Goal: Transaction & Acquisition: Purchase product/service

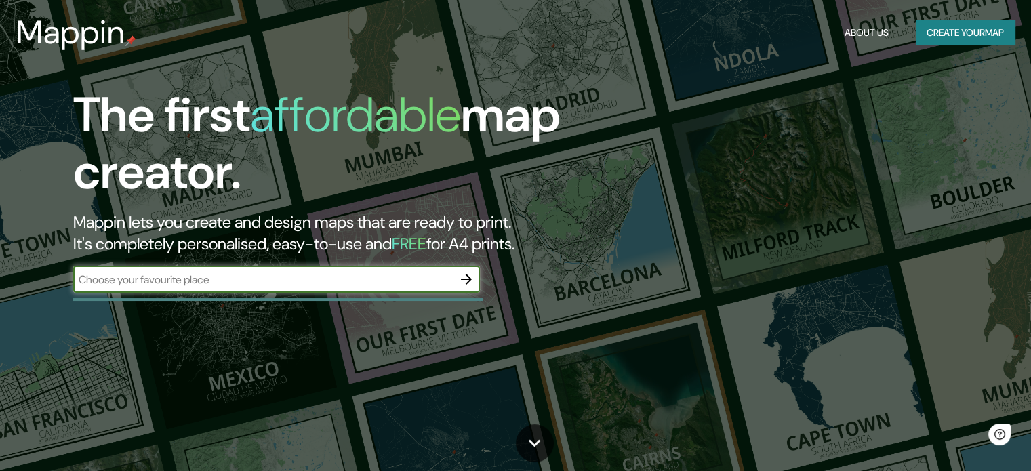
click at [348, 319] on div "The first affordable map creator. Mappin lets you create and design maps that a…" at bounding box center [515, 235] width 1031 height 471
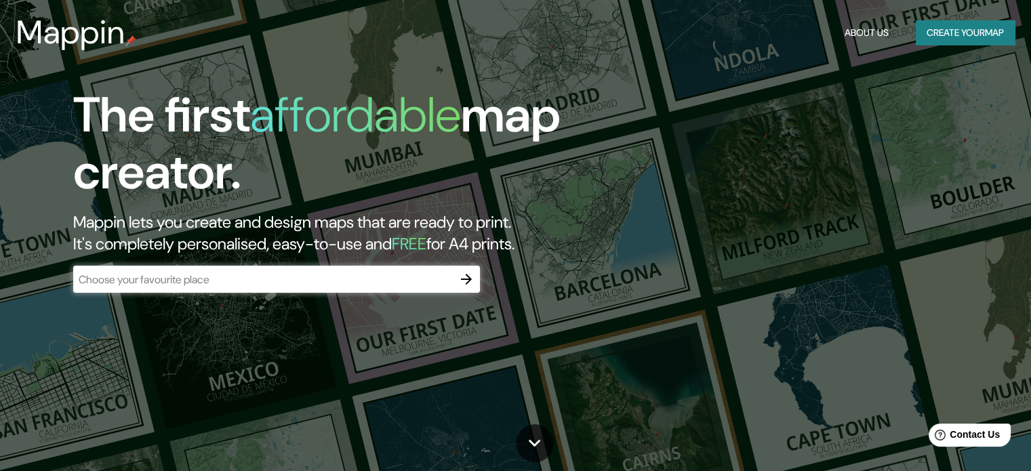
click at [359, 276] on input "text" at bounding box center [263, 280] width 380 height 16
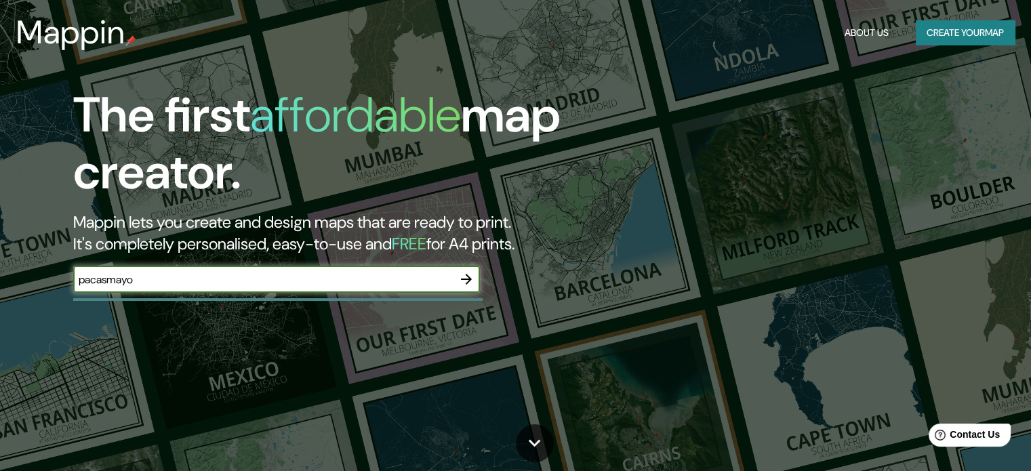
type input "pacasmayo"
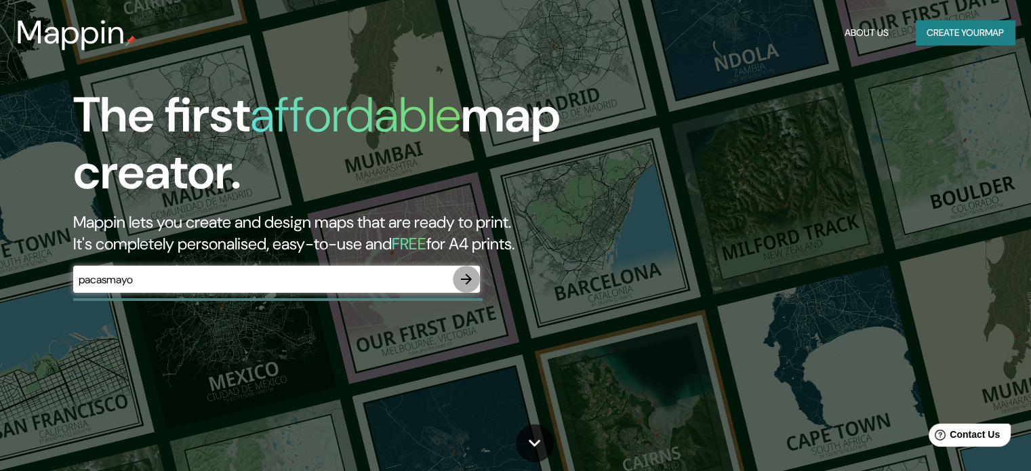
click at [478, 276] on button "button" at bounding box center [466, 279] width 27 height 27
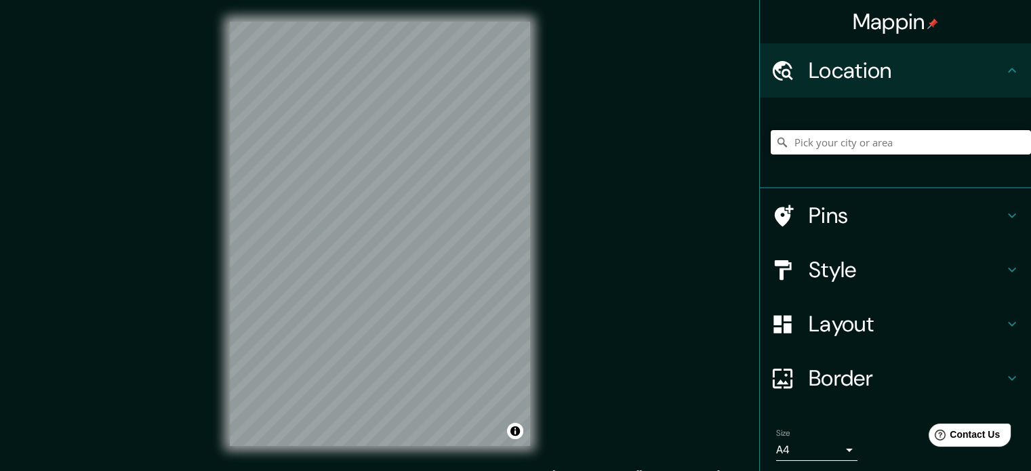
click at [846, 130] on input "Pick your city or area" at bounding box center [901, 142] width 260 height 24
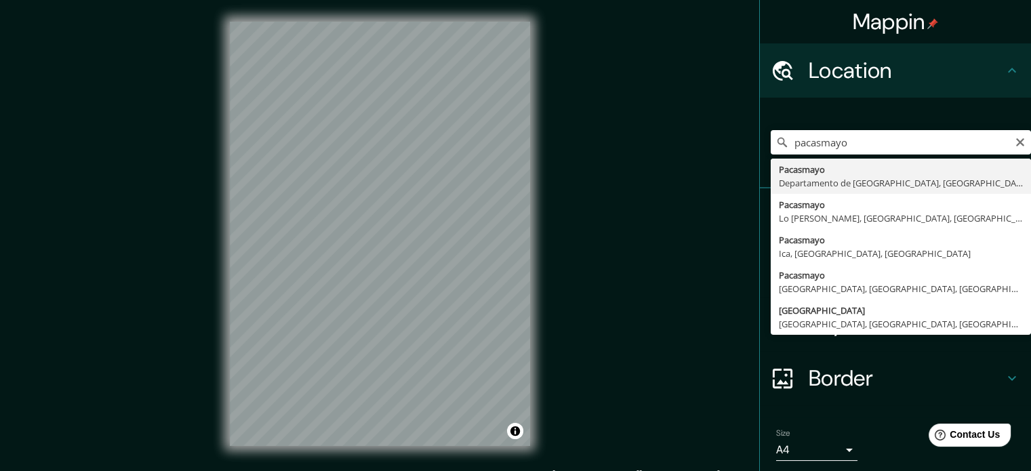
type input "Pacasmayo, Departamento de La Libertad, Perú"
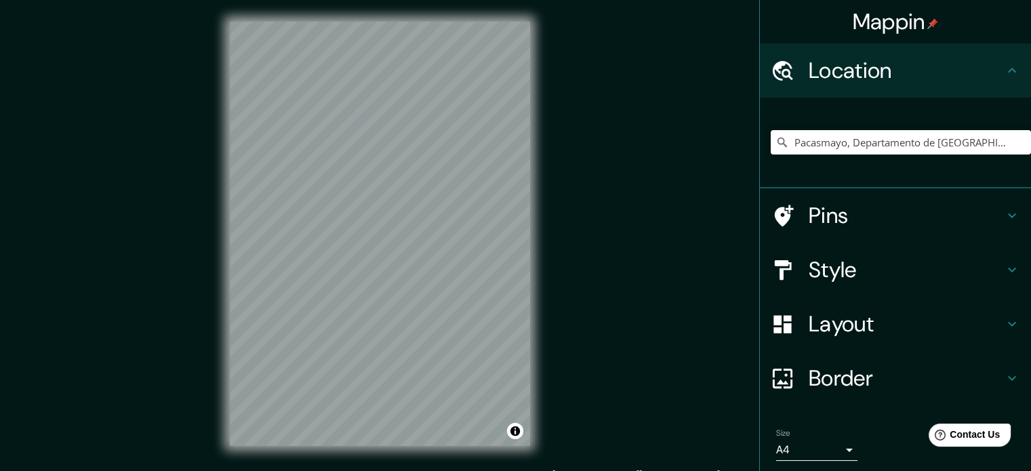
click at [846, 335] on h4 "Layout" at bounding box center [905, 323] width 195 height 27
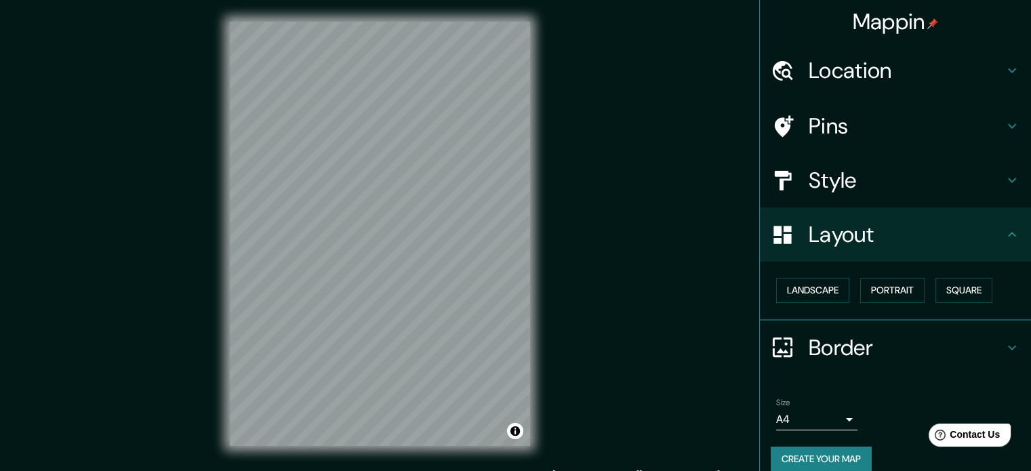
click at [844, 354] on h4 "Border" at bounding box center [905, 347] width 195 height 27
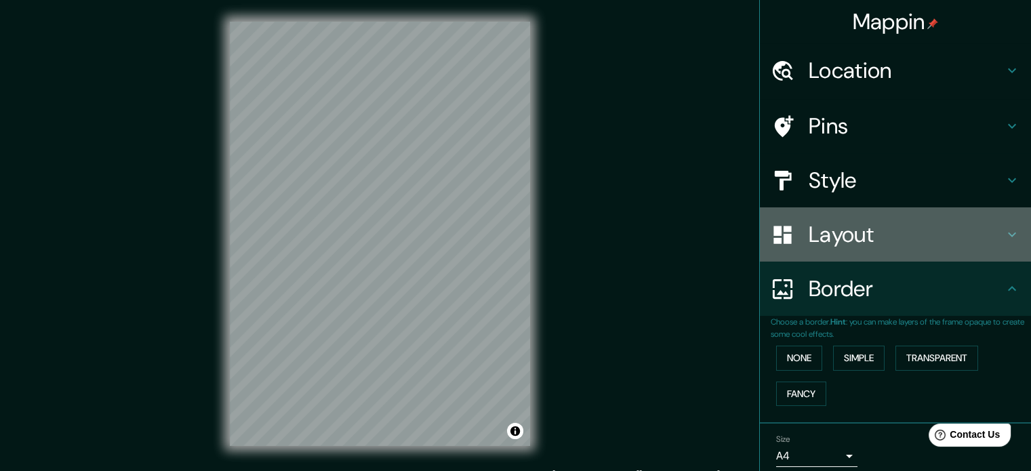
click at [857, 249] on div "Layout" at bounding box center [895, 234] width 271 height 54
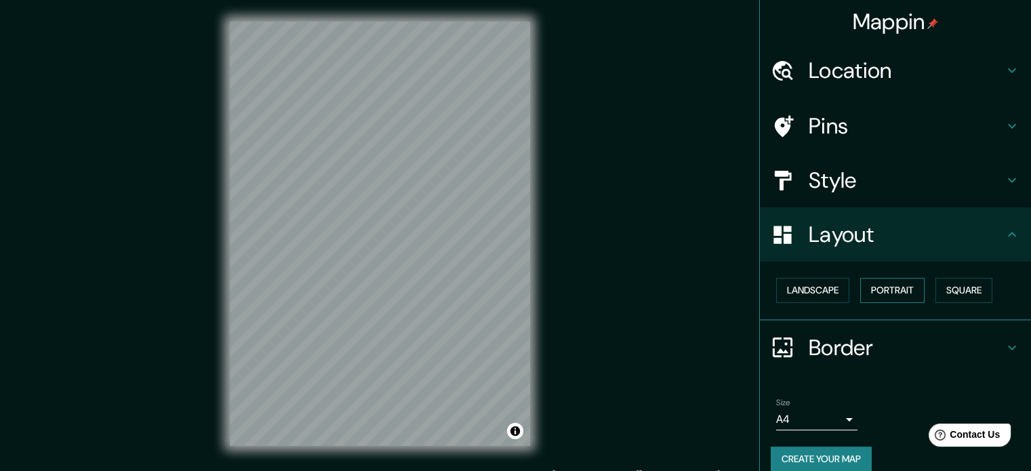
click at [860, 287] on button "Portrait" at bounding box center [892, 290] width 64 height 25
click at [817, 295] on button "Landscape" at bounding box center [812, 290] width 73 height 25
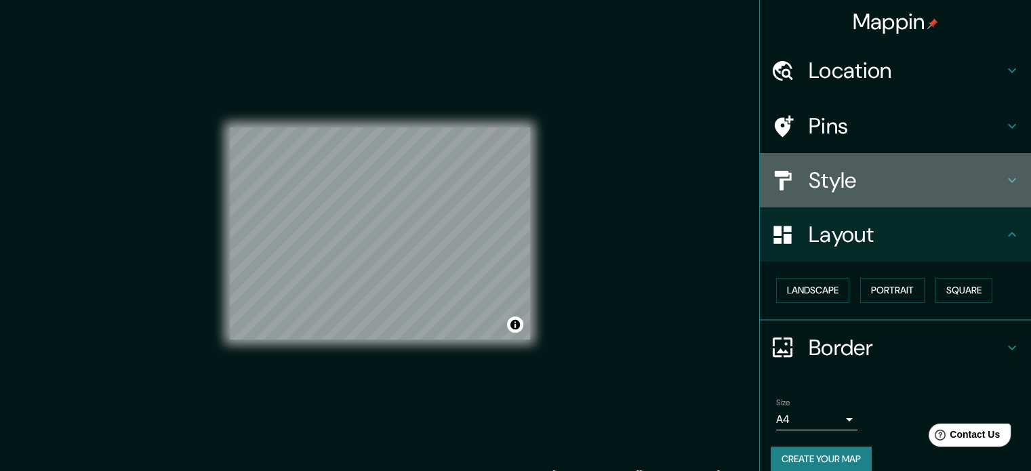
click at [869, 187] on h4 "Style" at bounding box center [905, 180] width 195 height 27
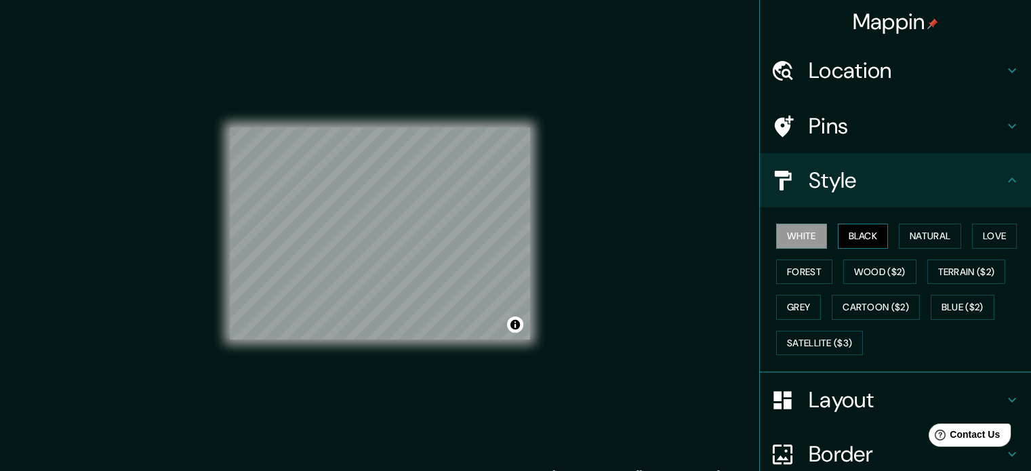
click at [846, 231] on button "Black" at bounding box center [863, 236] width 51 height 25
click at [926, 240] on button "Natural" at bounding box center [930, 236] width 62 height 25
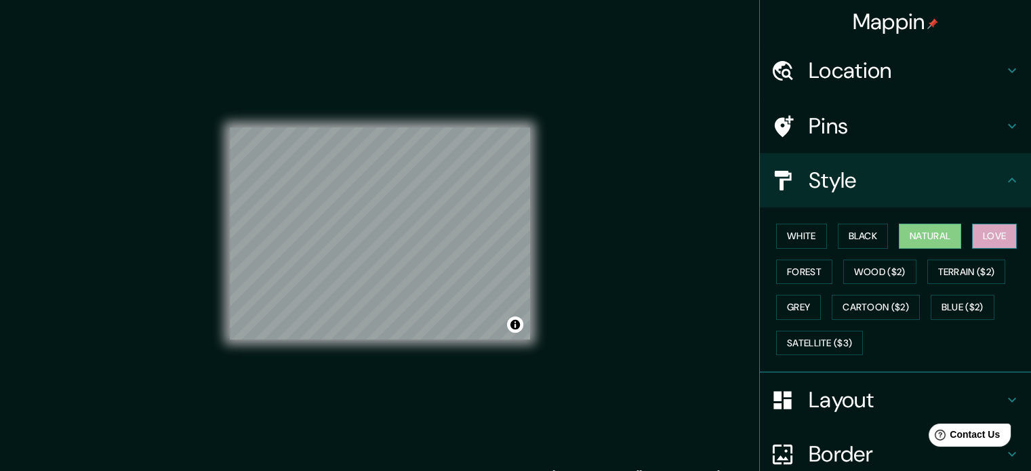
click at [989, 230] on button "Love" at bounding box center [994, 236] width 45 height 25
click at [793, 262] on button "Forest" at bounding box center [804, 272] width 56 height 25
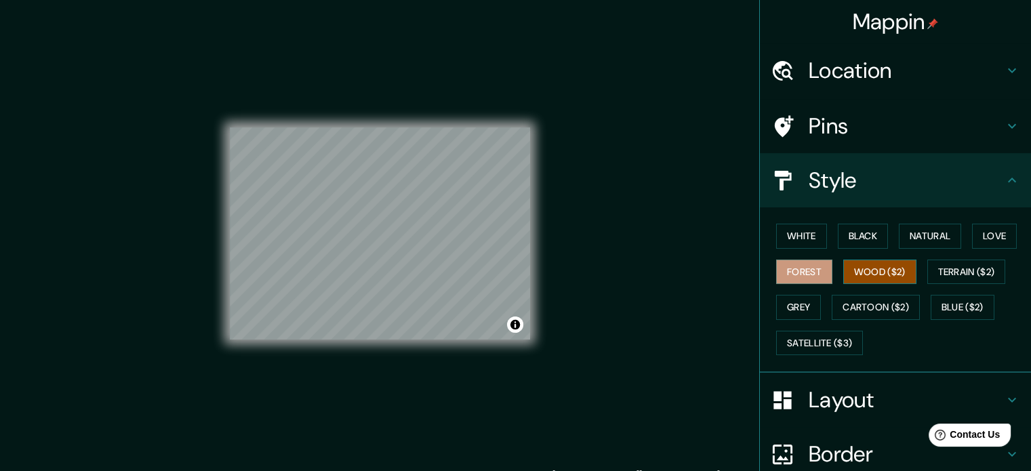
click at [878, 270] on button "Wood ($2)" at bounding box center [879, 272] width 73 height 25
click at [941, 267] on button "Terrain ($2)" at bounding box center [966, 272] width 79 height 25
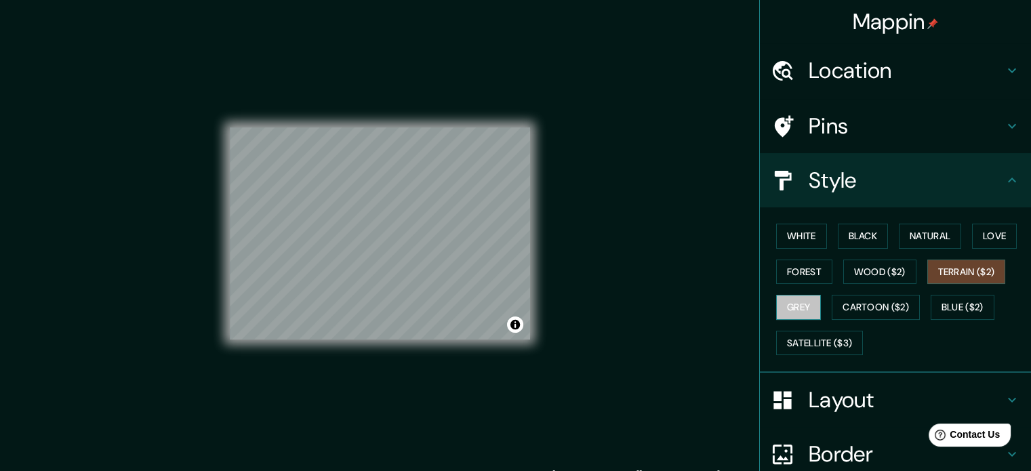
click at [794, 301] on button "Grey" at bounding box center [798, 307] width 45 height 25
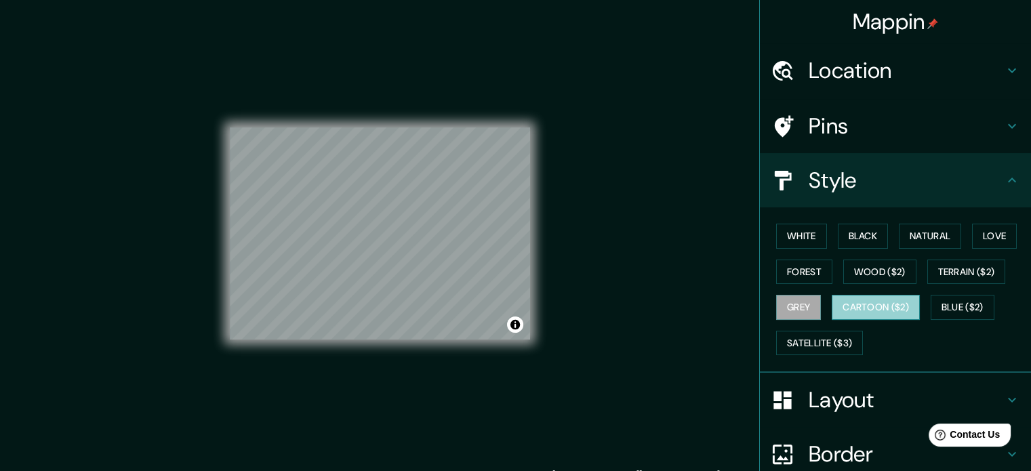
click at [867, 311] on button "Cartoon ($2)" at bounding box center [876, 307] width 88 height 25
click at [804, 304] on button "Grey" at bounding box center [798, 307] width 45 height 25
click at [977, 308] on button "Blue ($2)" at bounding box center [962, 307] width 64 height 25
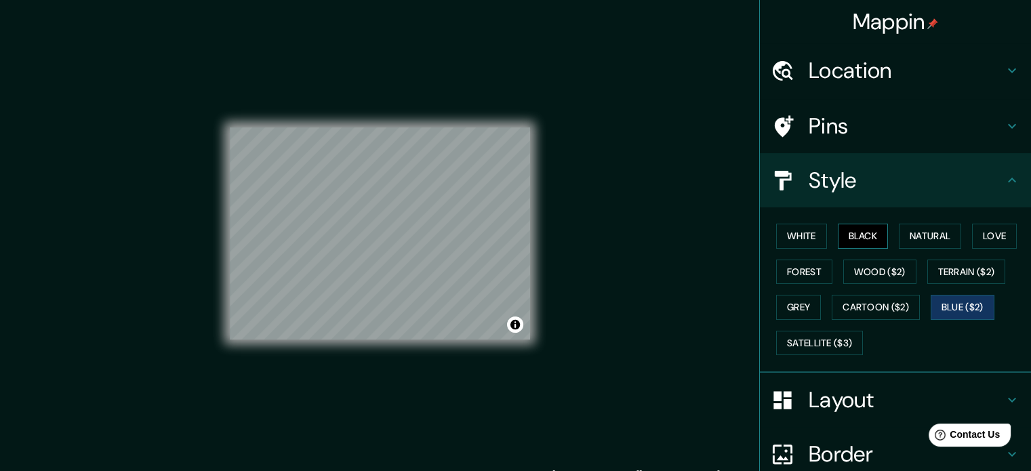
click at [861, 242] on button "Black" at bounding box center [863, 236] width 51 height 25
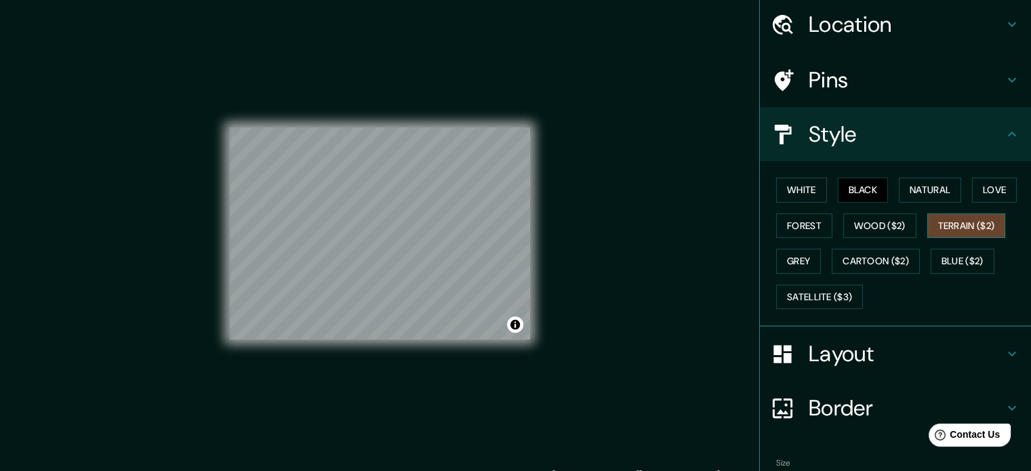
scroll to position [121, 0]
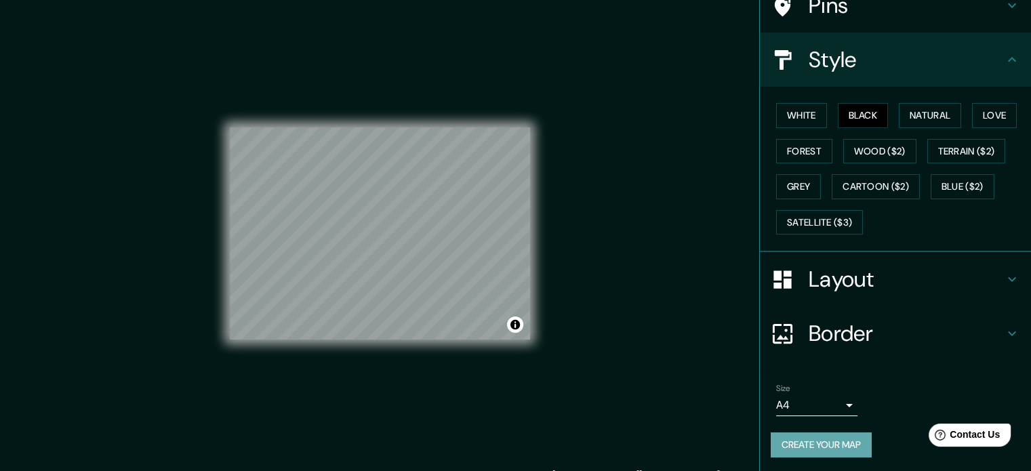
click at [813, 438] on button "Create your map" at bounding box center [821, 444] width 101 height 25
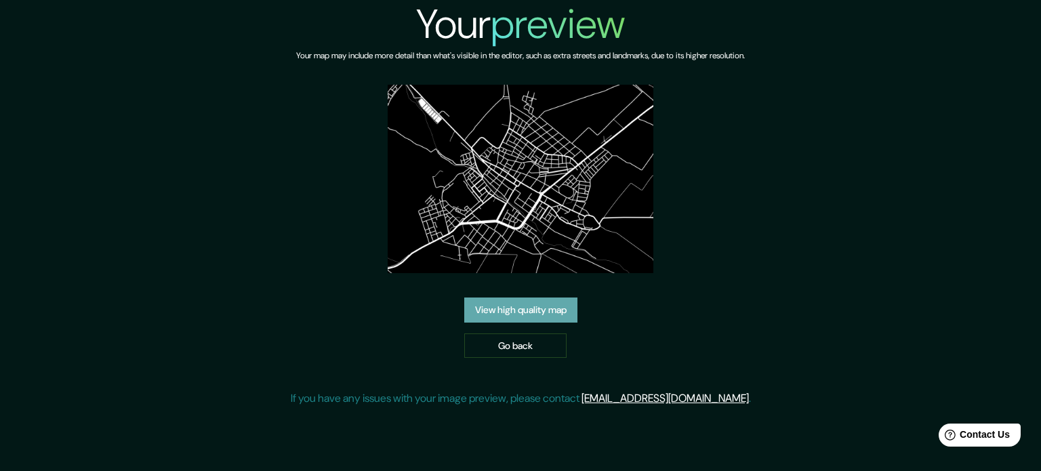
click at [541, 306] on link "View high quality map" at bounding box center [520, 310] width 113 height 25
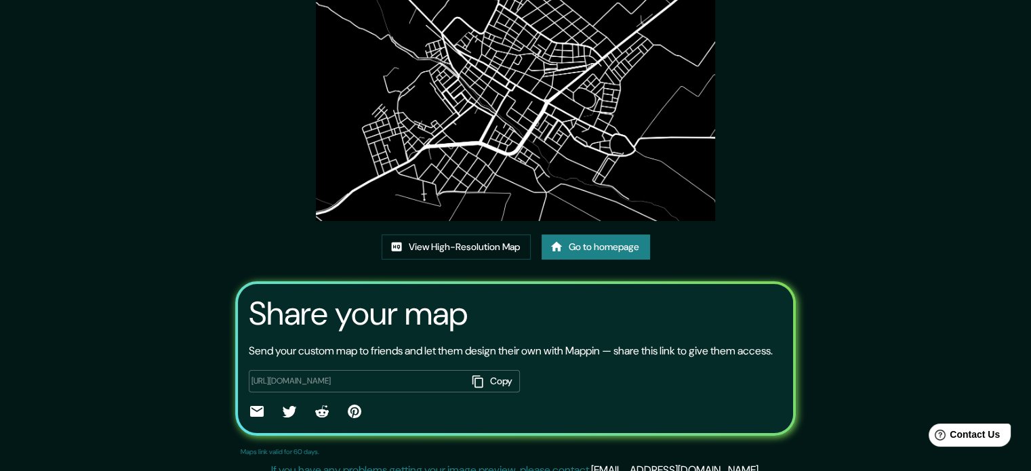
scroll to position [136, 0]
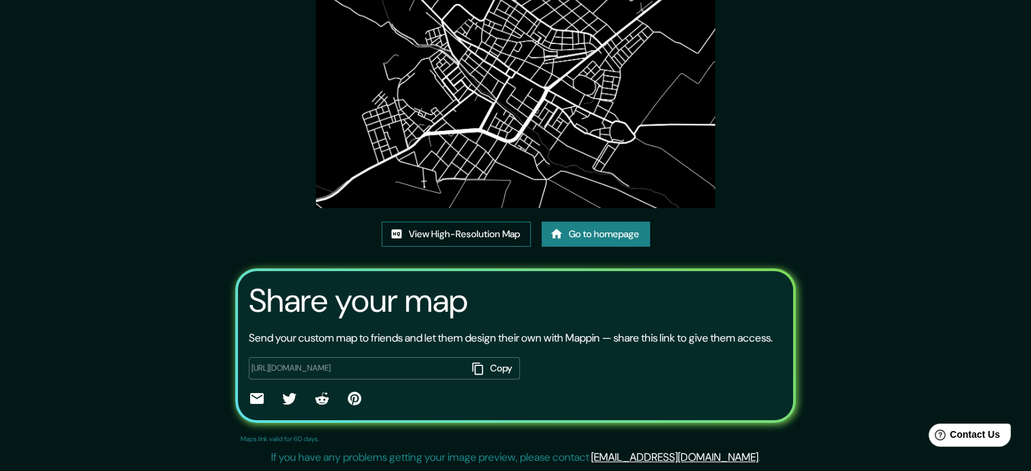
click at [482, 230] on link "View High-Resolution Map" at bounding box center [456, 234] width 149 height 25
